Goal: Task Accomplishment & Management: Use online tool/utility

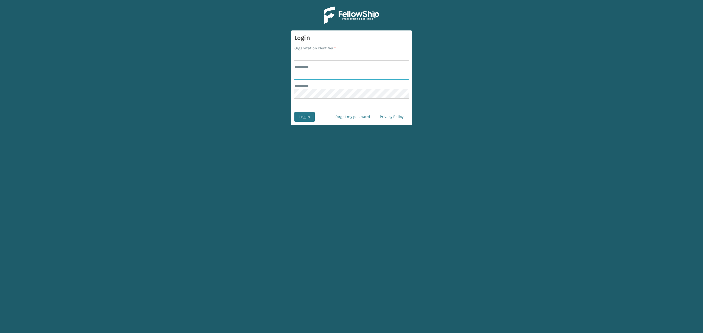
type input "*****"
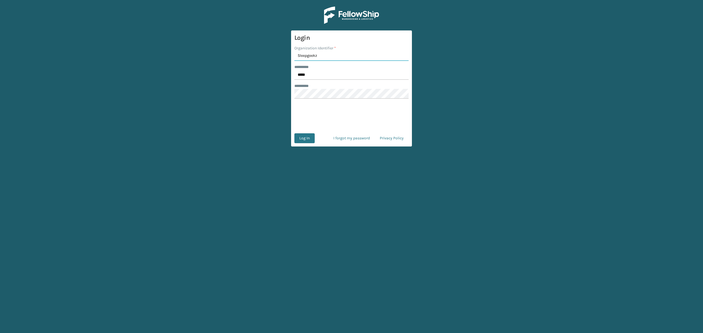
type input "Sleepgeekz"
click at [303, 139] on button "Log In" at bounding box center [304, 138] width 20 height 10
type input "*****"
click at [303, 60] on input "Organization Identifier *" at bounding box center [351, 56] width 114 height 10
type input "Sleepgeekz"
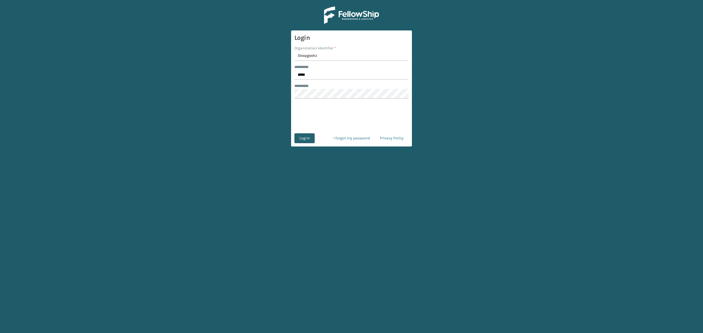
click at [307, 138] on button "Log In" at bounding box center [304, 138] width 20 height 10
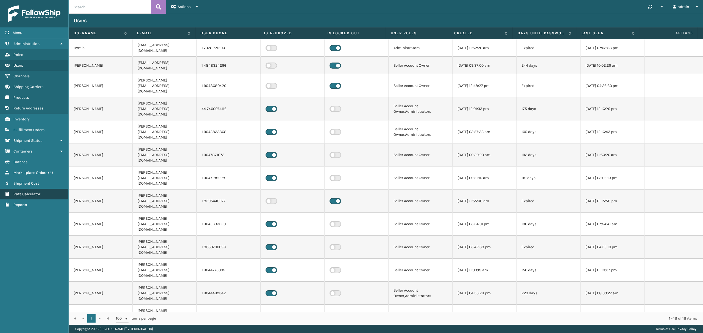
click at [34, 196] on span "Rate Calculator" at bounding box center [26, 194] width 27 height 5
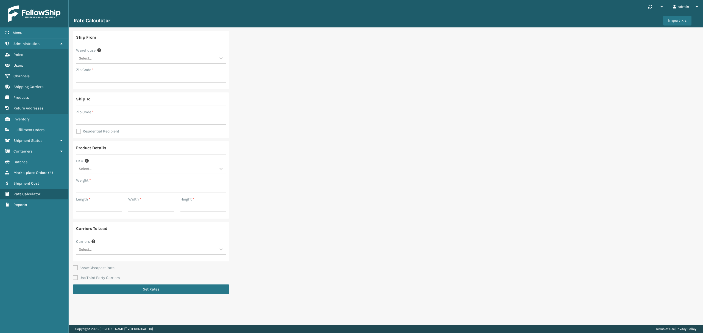
click at [111, 56] on div "Select..." at bounding box center [146, 58] width 140 height 9
click at [118, 101] on div "SleepGeekz Warehouse" at bounding box center [151, 102] width 150 height 10
type input "32208"
click at [116, 122] on input "Zip Code *" at bounding box center [151, 120] width 150 height 10
type input "74134"
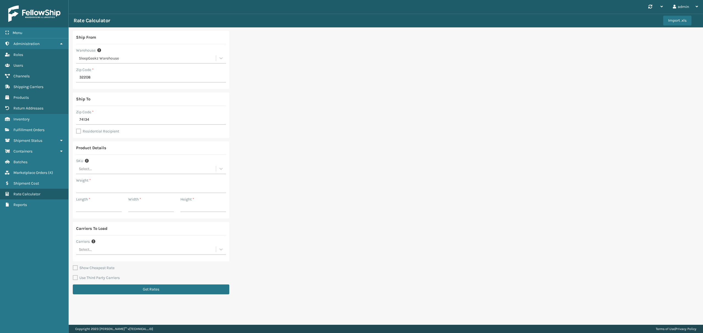
click at [87, 130] on label "Residential Recipient" at bounding box center [97, 131] width 43 height 5
click at [76, 129] on input "Residential Recipient" at bounding box center [76, 128] width 0 height 1
checkbox input "true"
click at [111, 171] on div "Select..." at bounding box center [146, 169] width 140 height 9
type input "ss14t"
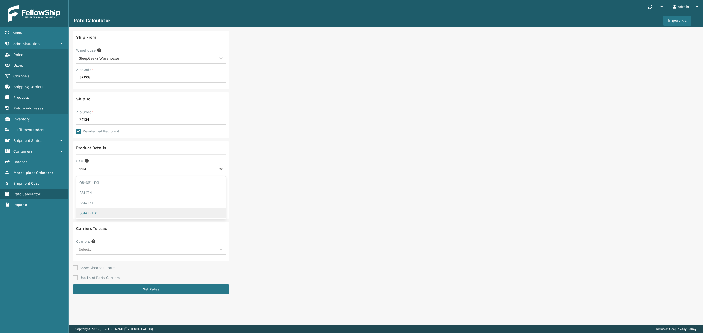
click at [142, 212] on div "SS14TXL-2" at bounding box center [151, 213] width 150 height 10
type input "65.25"
type input "43"
type input "16.5"
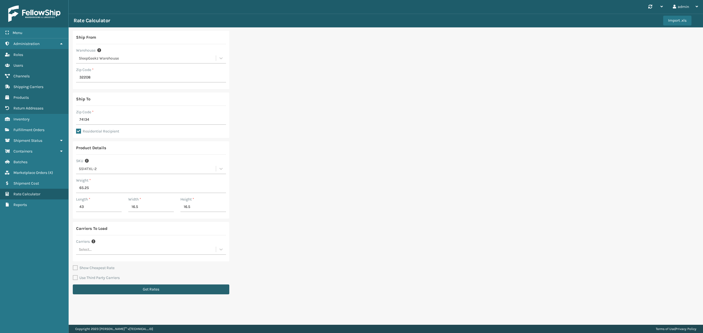
click at [128, 288] on button "Get Rates" at bounding box center [151, 290] width 157 height 10
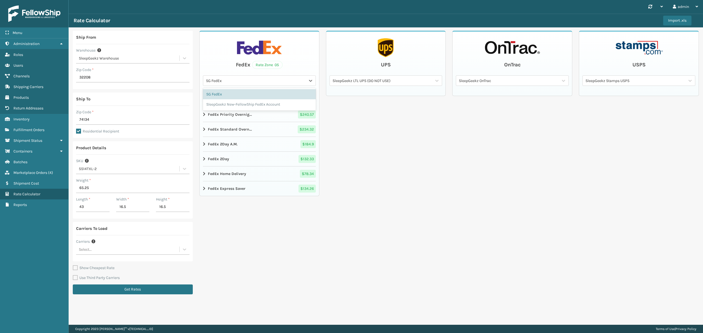
click at [239, 79] on div "SG FedEx" at bounding box center [256, 81] width 100 height 6
click at [232, 101] on div "SleepGeekz New-FellowShip FedEx Account" at bounding box center [259, 104] width 113 height 10
click at [216, 177] on strong "FedEx Home Delivery" at bounding box center [227, 174] width 38 height 6
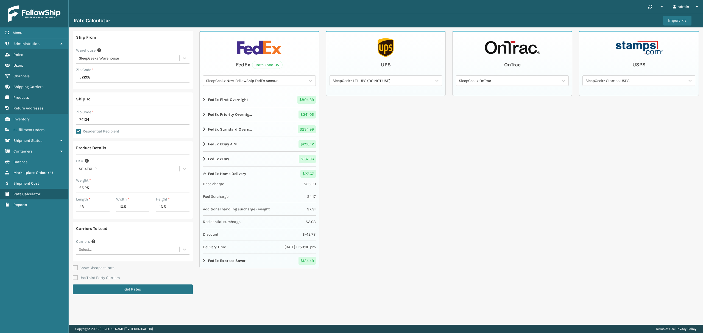
click at [216, 177] on strong "FedEx Home Delivery" at bounding box center [227, 174] width 38 height 6
click at [168, 168] on div "SS14TXL-2" at bounding box center [129, 169] width 101 height 6
click at [169, 168] on div "SS14TXL-2" at bounding box center [129, 169] width 101 height 6
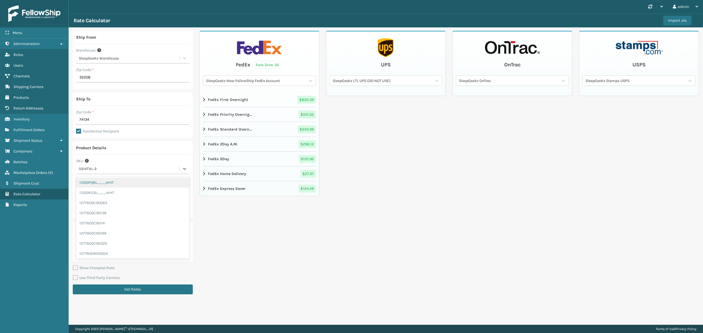
click at [169, 168] on div "SS14TXL-2" at bounding box center [129, 169] width 101 height 6
drag, startPoint x: 297, startPoint y: 234, endPoint x: 270, endPoint y: 222, distance: 29.4
click at [296, 234] on div "FedEx Rate Zone 05 SleepGeekz New-FellowShip FedEx Account FedEx First Overnigh…" at bounding box center [259, 164] width 120 height 267
click at [108, 172] on div "SS14TXL-2" at bounding box center [129, 169] width 101 height 6
click at [109, 169] on div "SS14TXL-2" at bounding box center [129, 169] width 101 height 6
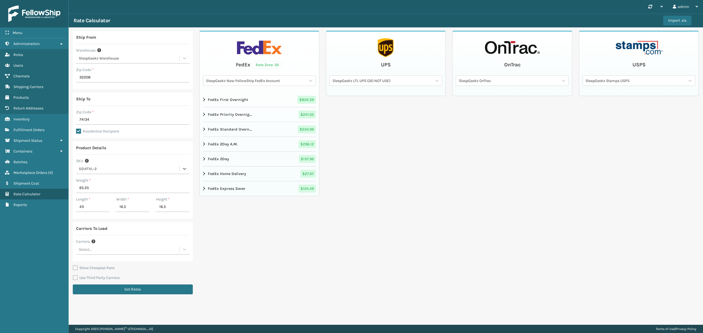
click at [109, 176] on div "Product Details SKU 0 results available. Select is focused ,type to refine list…" at bounding box center [133, 179] width 120 height 77
click at [105, 187] on input "65.25" at bounding box center [132, 188] width 113 height 10
type input "130"
click at [94, 209] on input "43" at bounding box center [93, 207] width 34 height 10
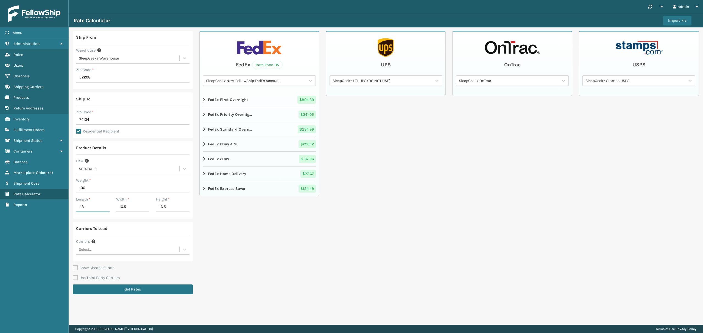
click at [95, 209] on input "43" at bounding box center [93, 207] width 34 height 10
type input "44"
click at [124, 209] on input "16.5" at bounding box center [133, 207] width 34 height 10
type input "19"
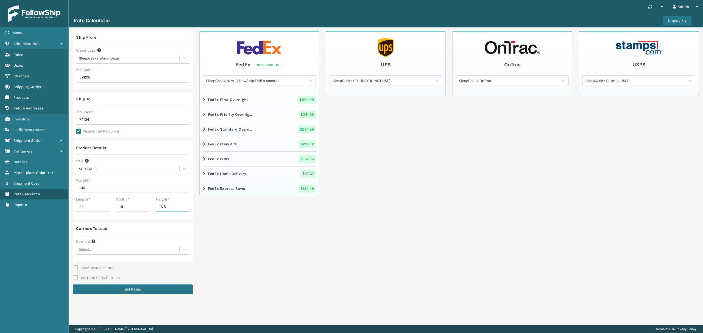
click at [174, 206] on input "16.5" at bounding box center [173, 207] width 34 height 10
type input "19"
click at [255, 285] on div "FedEx Rate Zone 05 SleepGeekz New-FellowShip FedEx Account FedEx First Overnigh…" at bounding box center [259, 164] width 120 height 267
click at [130, 287] on button "Get Rates" at bounding box center [133, 290] width 120 height 10
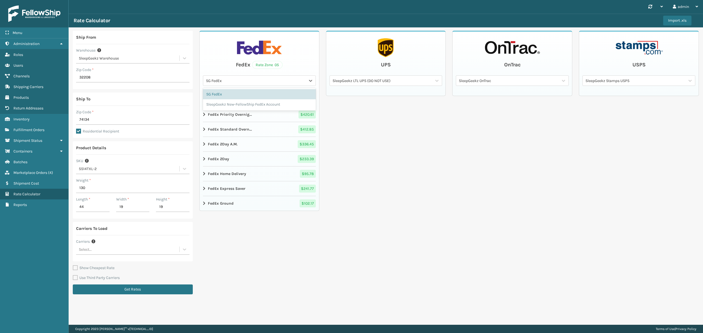
click at [248, 81] on div "SG FedEx" at bounding box center [256, 81] width 100 height 6
click at [260, 105] on div "SleepGeekz New-FellowShip FedEx Account" at bounding box center [259, 104] width 113 height 10
click at [205, 178] on div "FedEx Home Delivery" at bounding box center [224, 174] width 43 height 8
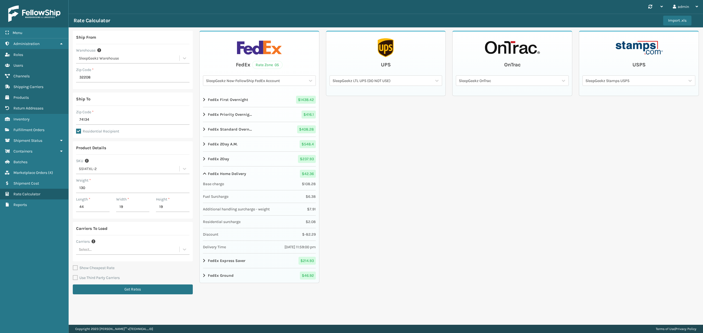
click at [254, 212] on span "Additional handling surcharge - weight" at bounding box center [236, 210] width 67 height 6
click at [167, 169] on div "SS14TXL-2" at bounding box center [129, 169] width 101 height 6
type input "c"
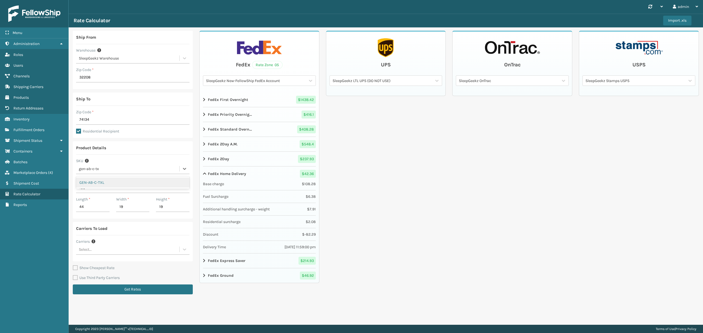
type input "gen-ab-c-txl"
click at [169, 185] on div "GEN-AB-C-TXL" at bounding box center [132, 183] width 113 height 10
type input "108"
type input "42"
type input "39"
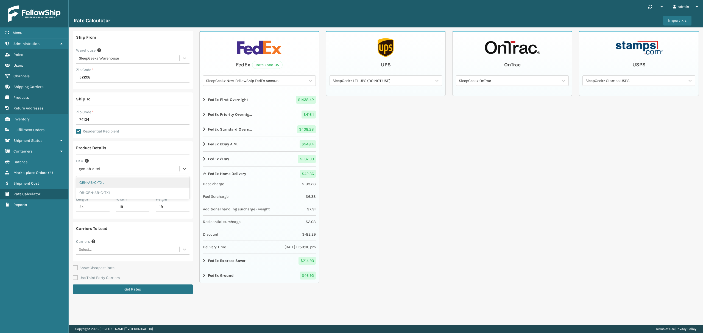
type input "7"
click at [153, 291] on button "Get Rates" at bounding box center [133, 290] width 120 height 10
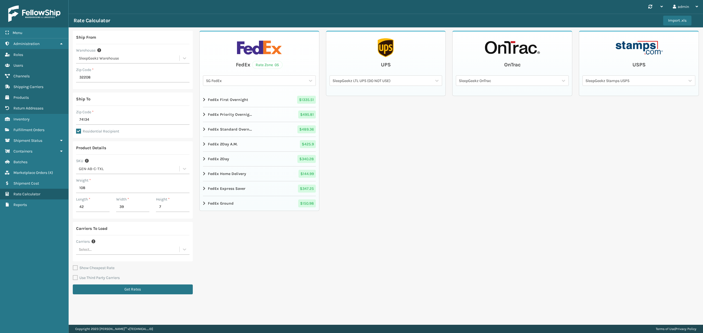
click at [288, 80] on div "SG FedEx" at bounding box center [256, 81] width 100 height 6
click at [283, 105] on div "SleepGeekz New-FellowShip FedEx Account" at bounding box center [259, 104] width 113 height 10
click at [219, 175] on strong "FedEx Home Delivery" at bounding box center [227, 174] width 38 height 6
